Goal: Complete application form

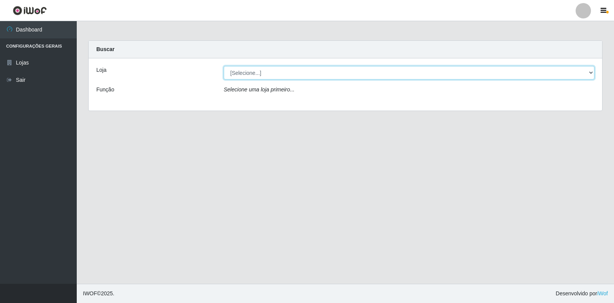
click at [299, 73] on select "[Selecione...] Atacado Vem - Loja 30 Laranjeiras Velha" at bounding box center [409, 72] width 371 height 13
select select "495"
click at [224, 66] on select "[Selecione...] Atacado Vem - Loja 30 Laranjeiras Velha" at bounding box center [409, 72] width 371 height 13
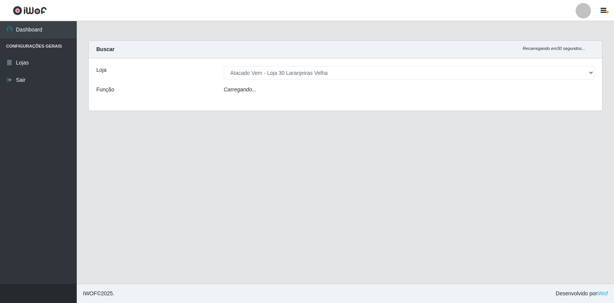
click at [287, 91] on div "Carregando..." at bounding box center [409, 91] width 382 height 11
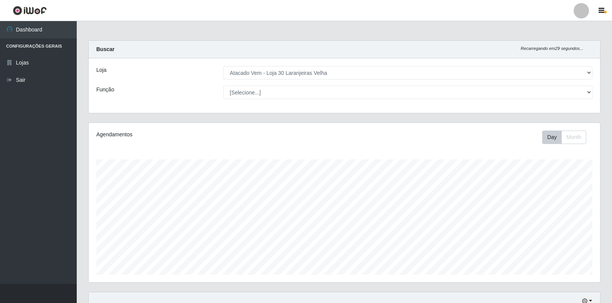
click at [287, 91] on select "[Selecione...] Repositor Repositor + Repositor ++" at bounding box center [407, 92] width 369 height 13
click at [223, 86] on select "[Selecione...] Repositor Repositor + Repositor ++" at bounding box center [407, 92] width 369 height 13
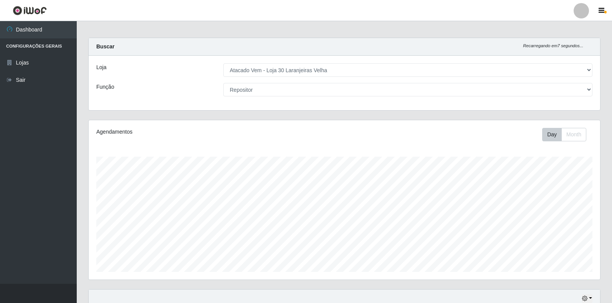
scroll to position [0, 0]
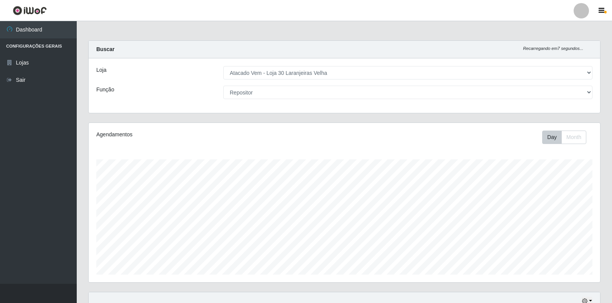
click at [256, 89] on select "[Selecione...] Repositor Repositor + Repositor ++" at bounding box center [407, 92] width 369 height 13
click at [223, 86] on select "[Selecione...] Repositor Repositor + Repositor ++" at bounding box center [407, 92] width 369 height 13
click at [267, 101] on div "Loja [Selecione...] Atacado Vem - Loja 30 Laranjeiras Velha Função [Selecione..…" at bounding box center [345, 85] width 512 height 55
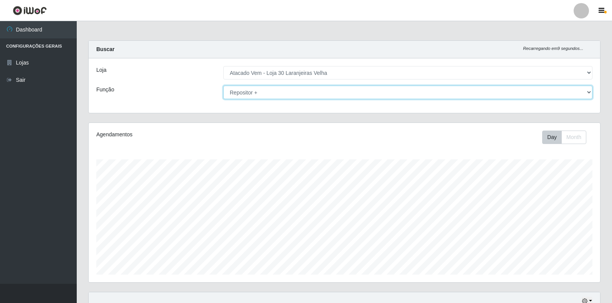
drag, startPoint x: 279, startPoint y: 91, endPoint x: 276, endPoint y: 99, distance: 8.6
click at [279, 91] on select "[Selecione...] Repositor Repositor + Repositor ++" at bounding box center [407, 92] width 369 height 13
click at [223, 86] on select "[Selecione...] Repositor Repositor + Repositor ++" at bounding box center [407, 92] width 369 height 13
click at [319, 89] on select "[Selecione...] Repositor Repositor + Repositor ++" at bounding box center [407, 92] width 369 height 13
drag, startPoint x: 304, startPoint y: 98, endPoint x: 304, endPoint y: 104, distance: 6.1
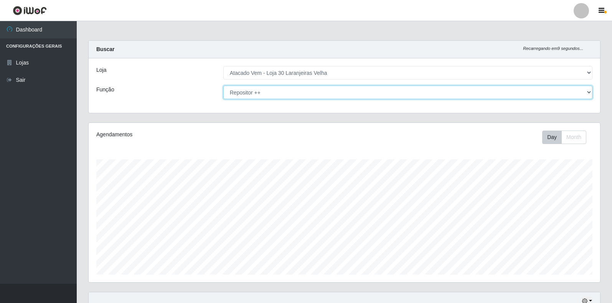
click at [304, 104] on div "Loja [Selecione...] Atacado Vem - Loja 30 Laranjeiras Velha Função [Selecione..…" at bounding box center [345, 85] width 512 height 55
click at [302, 92] on select "[Selecione...] Repositor Repositor + Repositor ++" at bounding box center [407, 92] width 369 height 13
select select "24"
click at [223, 86] on select "[Selecione...] Repositor Repositor + Repositor ++" at bounding box center [407, 92] width 369 height 13
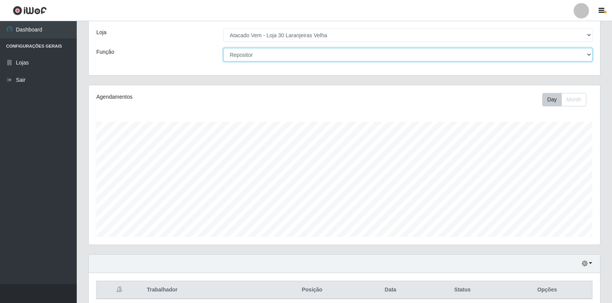
scroll to position [70, 0]
